Goal: Navigation & Orientation: Find specific page/section

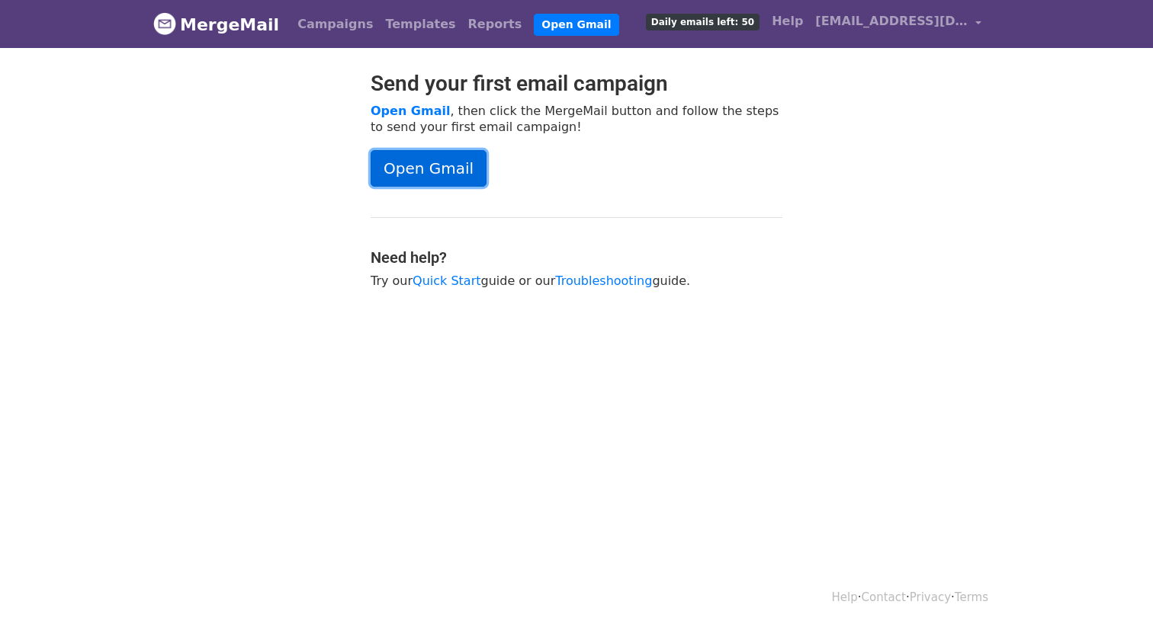
click at [434, 171] on link "Open Gmail" at bounding box center [428, 168] width 116 height 37
click at [307, 25] on link "Campaigns" at bounding box center [335, 24] width 88 height 30
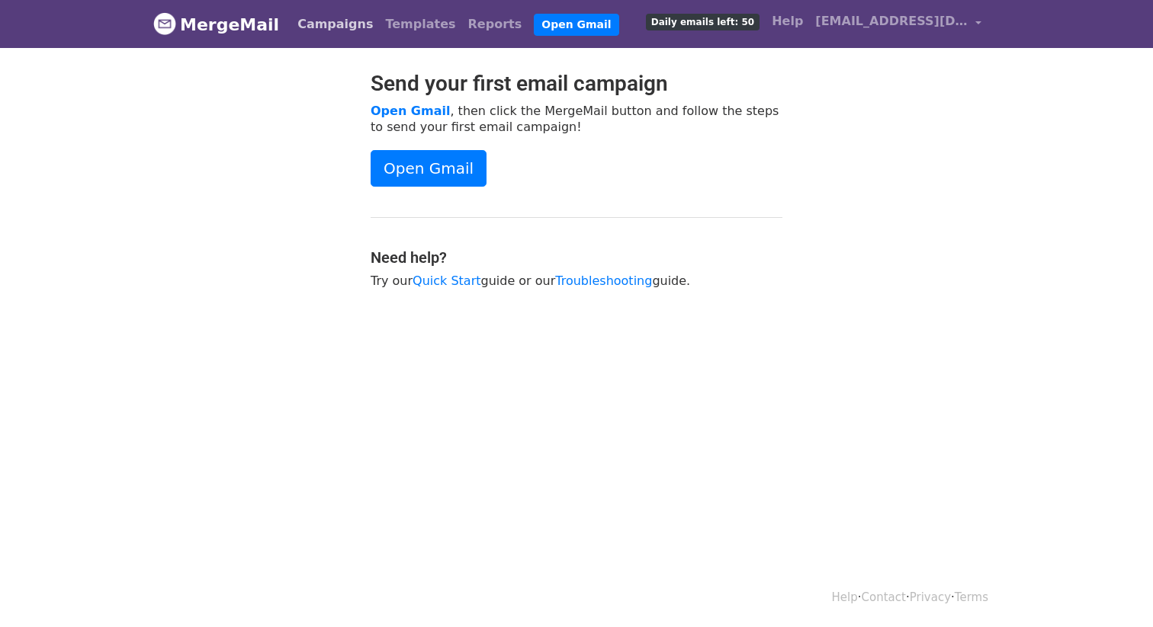
click at [307, 25] on link "Campaigns" at bounding box center [335, 24] width 88 height 30
click at [879, 27] on span "[EMAIL_ADDRESS][DOMAIN_NAME]" at bounding box center [891, 21] width 152 height 18
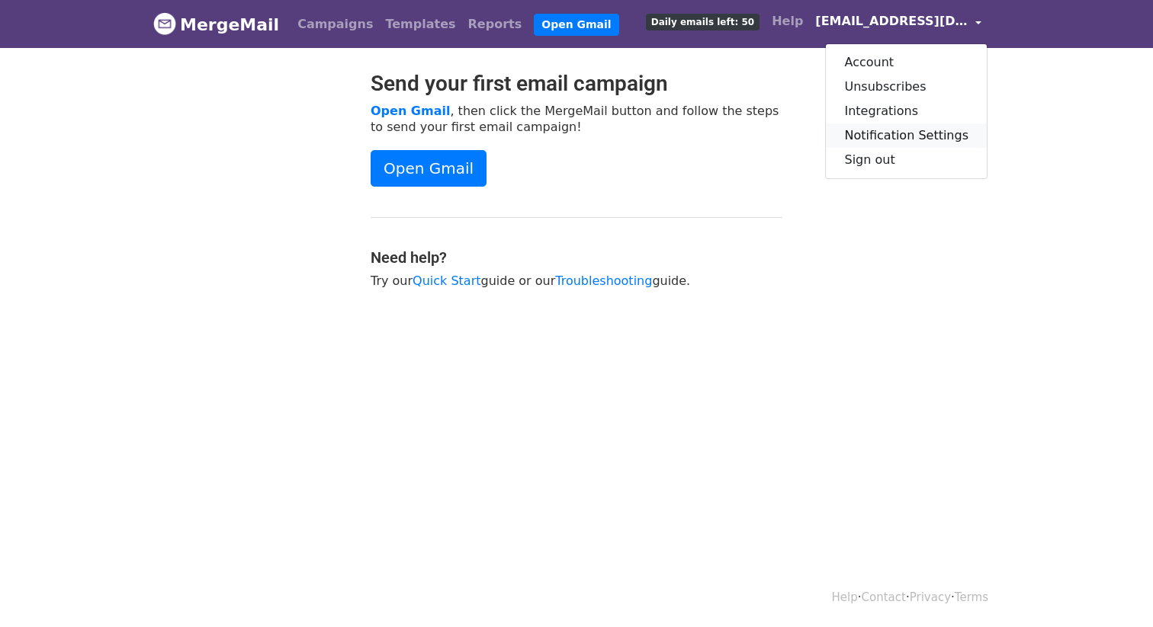
click at [874, 125] on link "Notification Settings" at bounding box center [906, 135] width 161 height 24
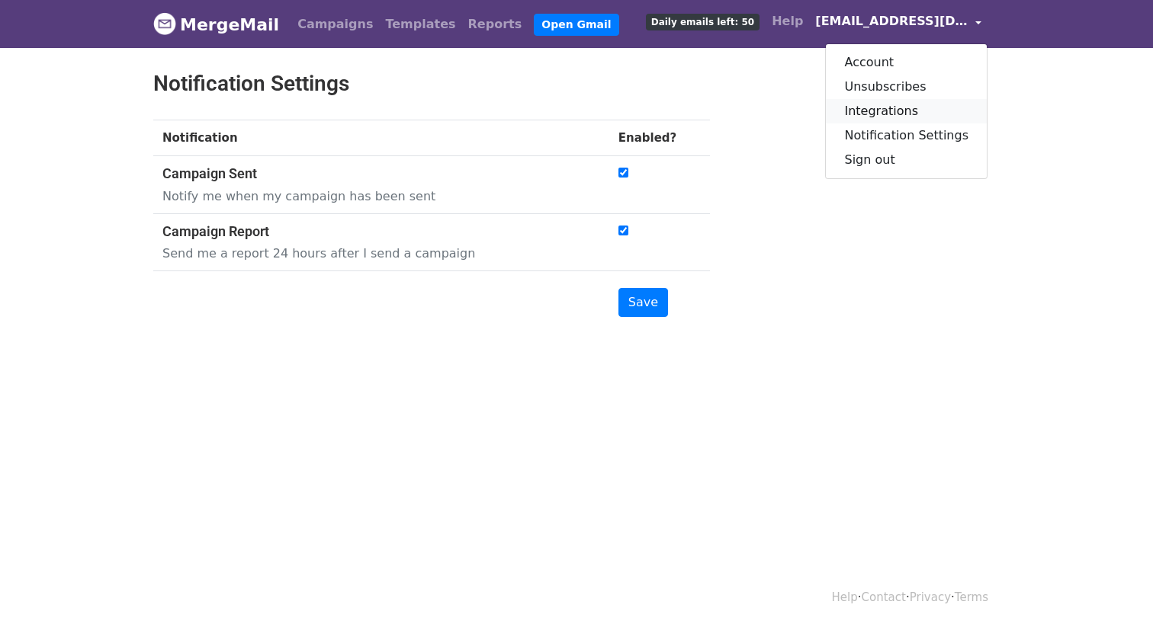
click at [871, 108] on link "Integrations" at bounding box center [906, 111] width 161 height 24
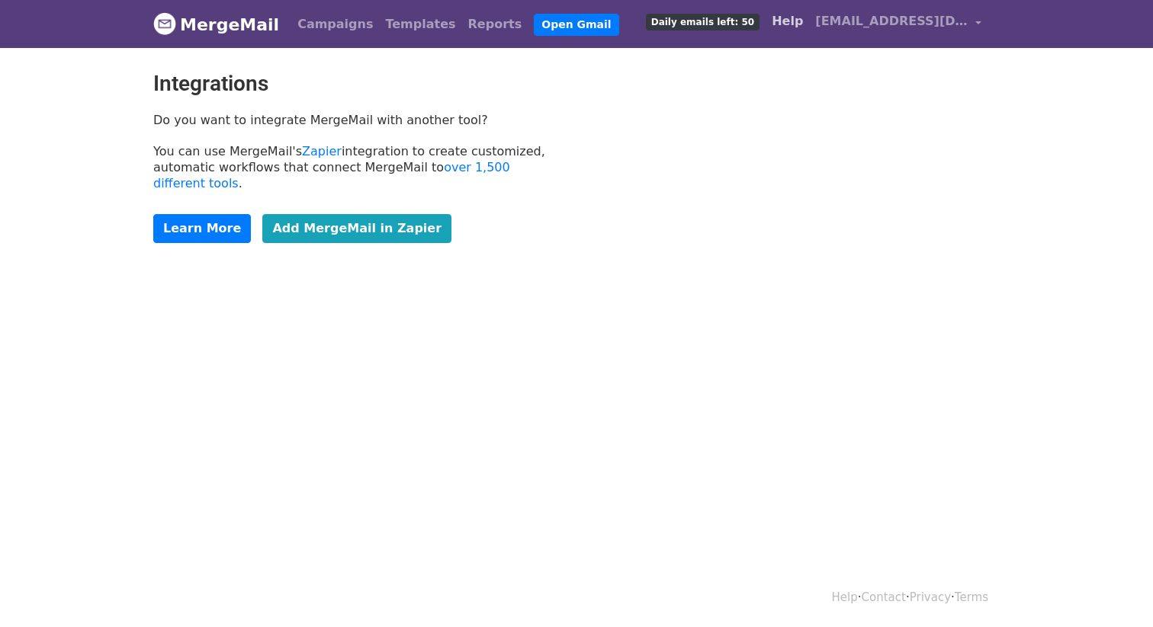
click at [809, 14] on link "Help" at bounding box center [786, 21] width 43 height 30
click at [401, 27] on link "Templates" at bounding box center [420, 24] width 82 height 30
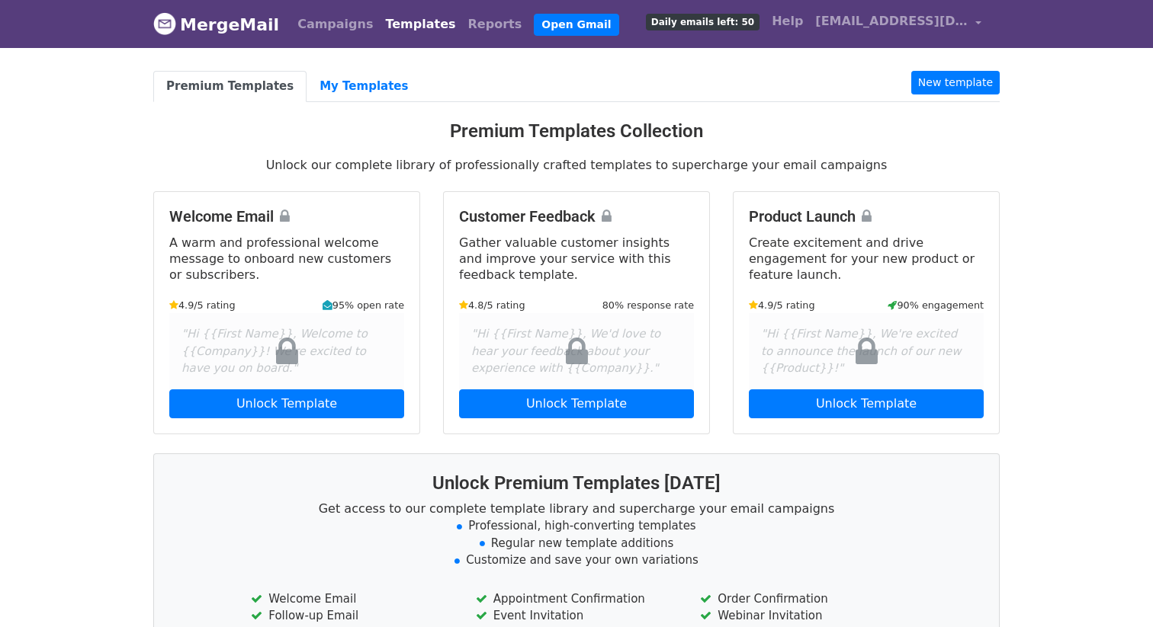
click at [334, 101] on div "Premium Templates My Templates New template Premium Templates Collection Unlock…" at bounding box center [576, 422] width 869 height 703
click at [332, 79] on link "My Templates" at bounding box center [363, 86] width 114 height 31
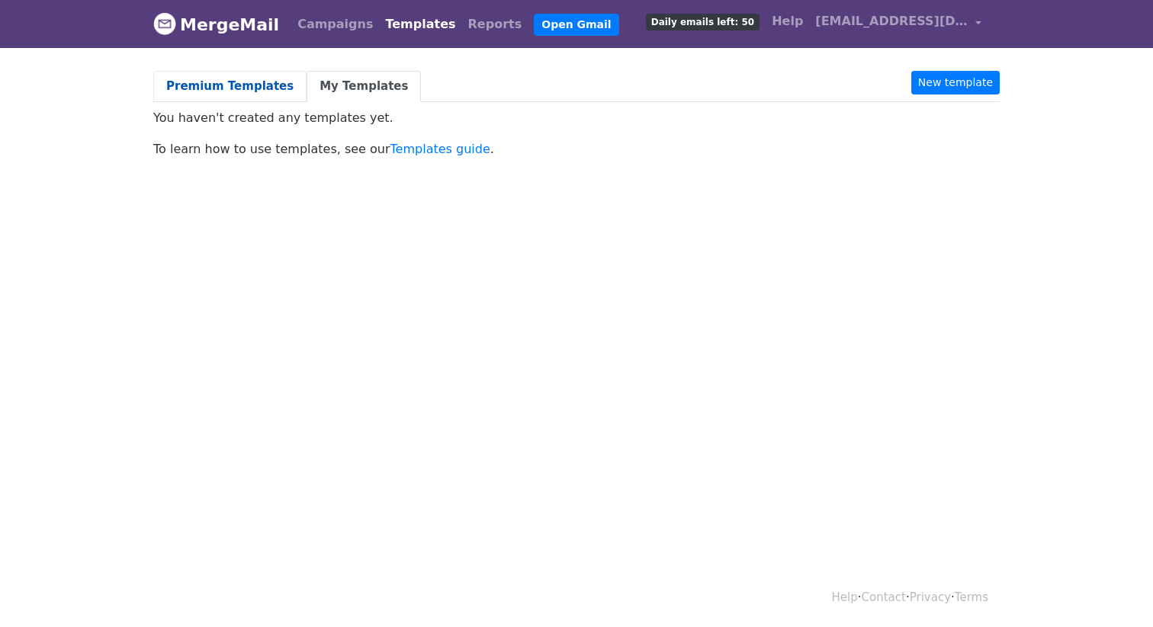
click at [245, 85] on link "Premium Templates" at bounding box center [229, 86] width 153 height 31
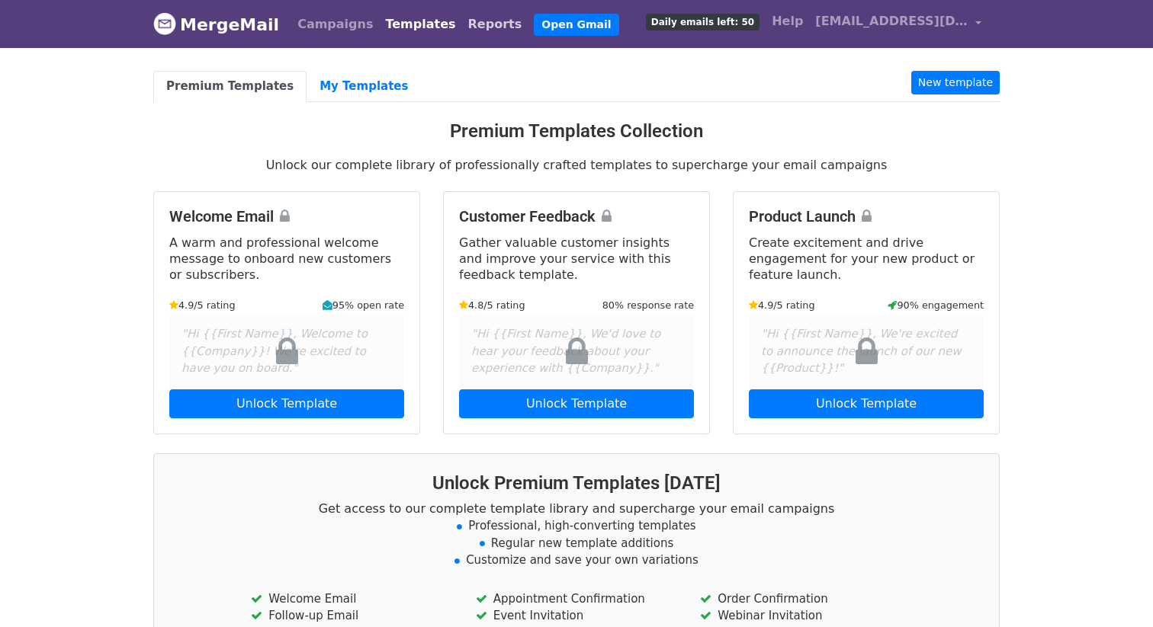
click at [462, 31] on link "Reports" at bounding box center [495, 24] width 66 height 30
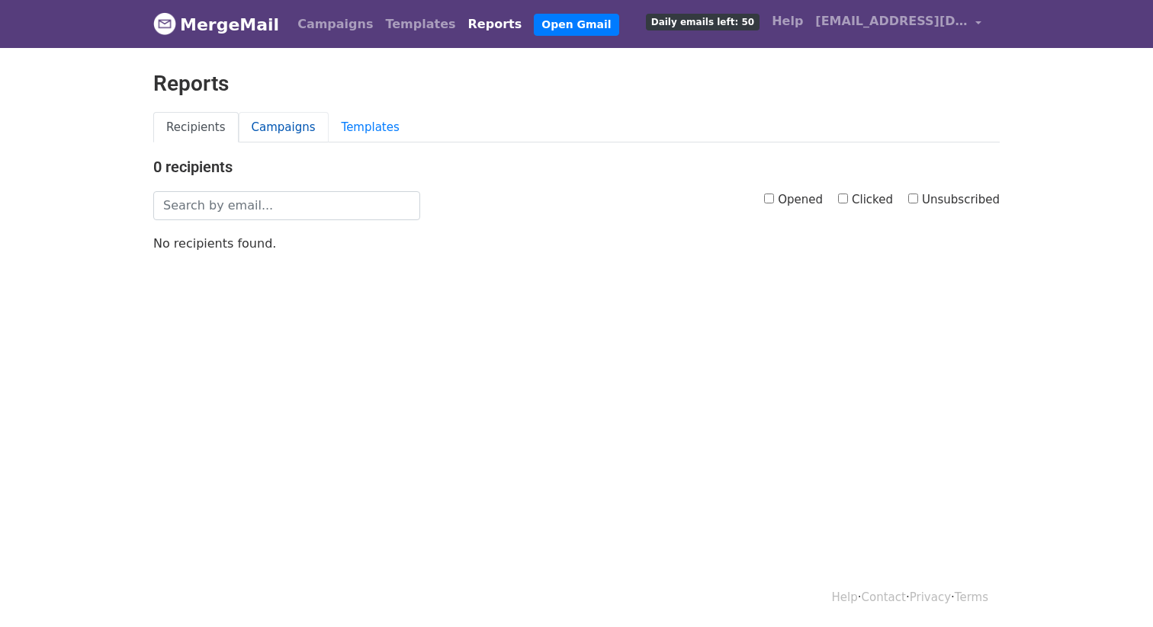
click at [272, 127] on link "Campaigns" at bounding box center [284, 127] width 90 height 31
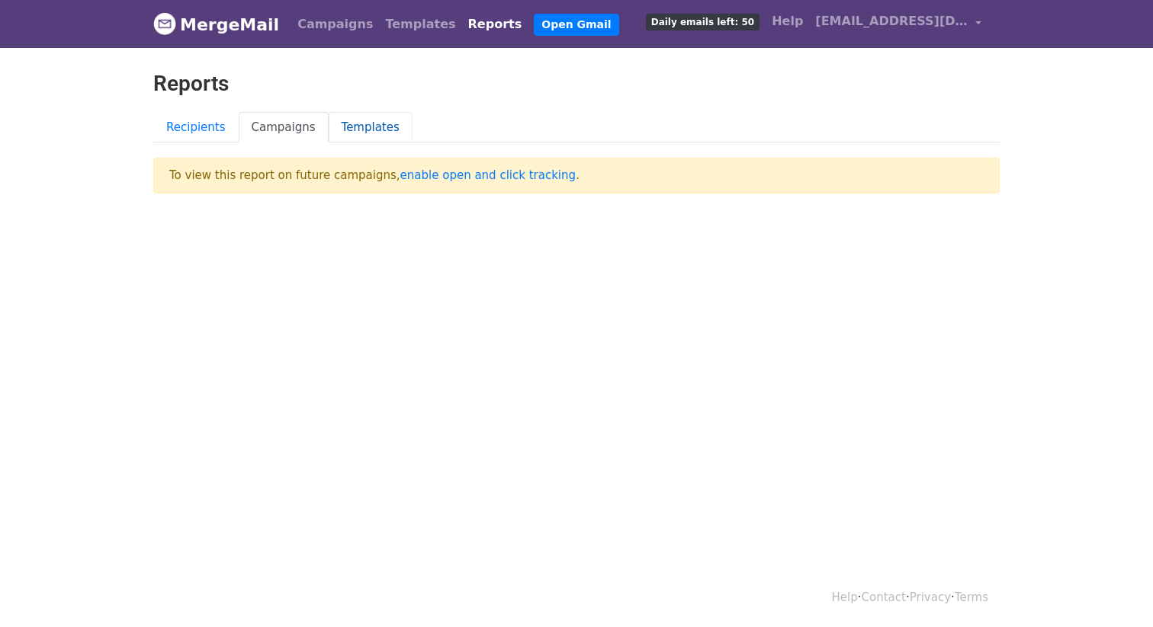
click at [356, 127] on link "Templates" at bounding box center [371, 127] width 84 height 31
click at [293, 128] on link "Campaigns" at bounding box center [284, 127] width 90 height 31
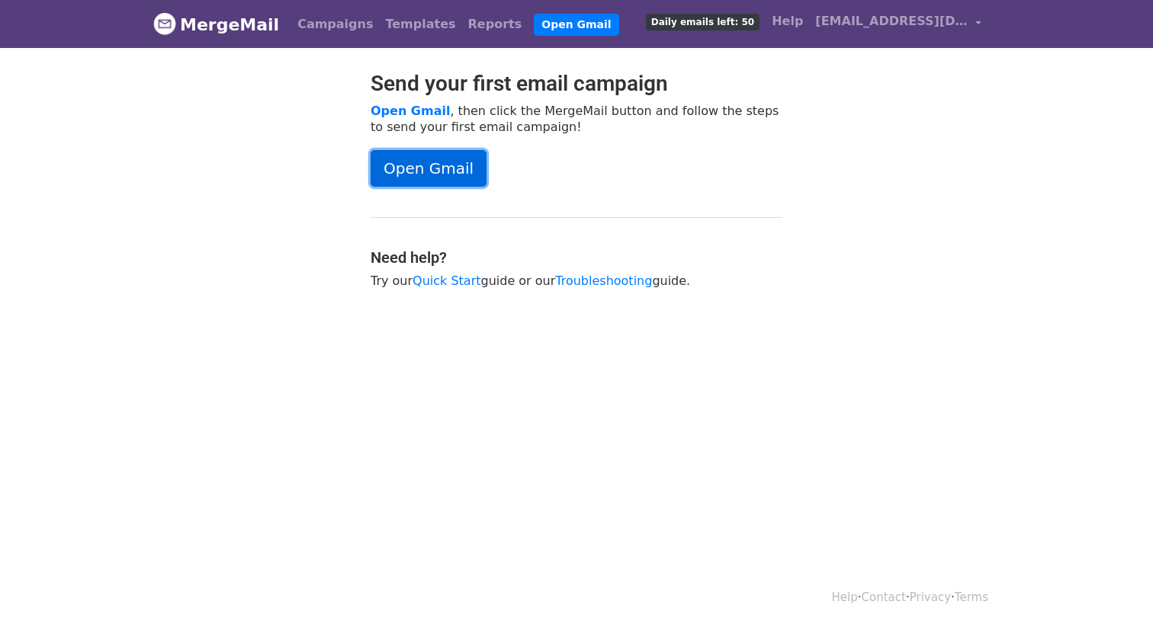
click at [462, 158] on link "Open Gmail" at bounding box center [428, 168] width 116 height 37
click at [439, 169] on link "Open Gmail" at bounding box center [428, 168] width 116 height 37
